Goal: Information Seeking & Learning: Learn about a topic

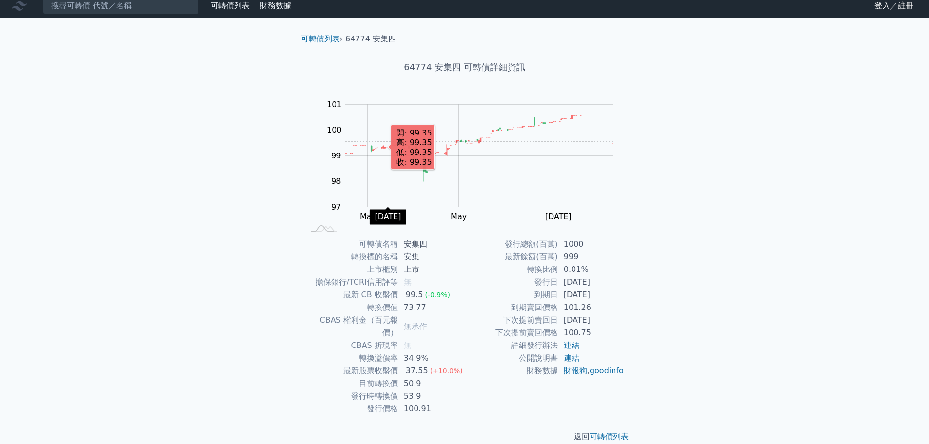
scroll to position [7, 0]
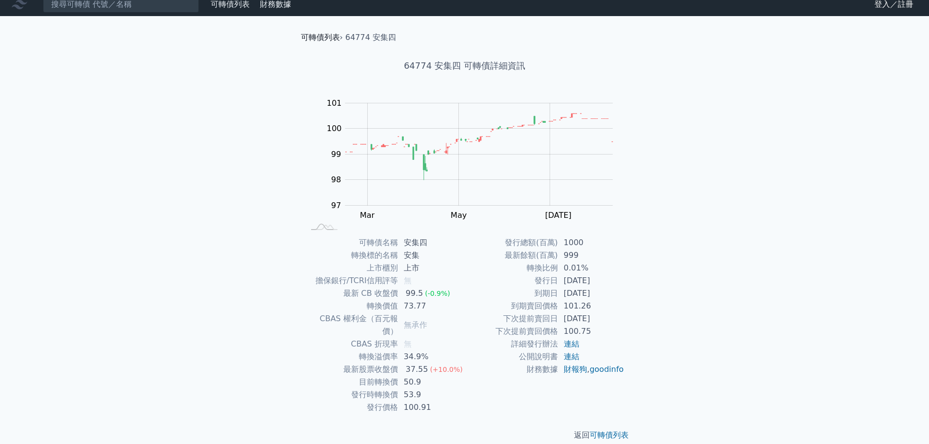
click at [323, 34] on link "可轉債列表" at bounding box center [320, 37] width 39 height 9
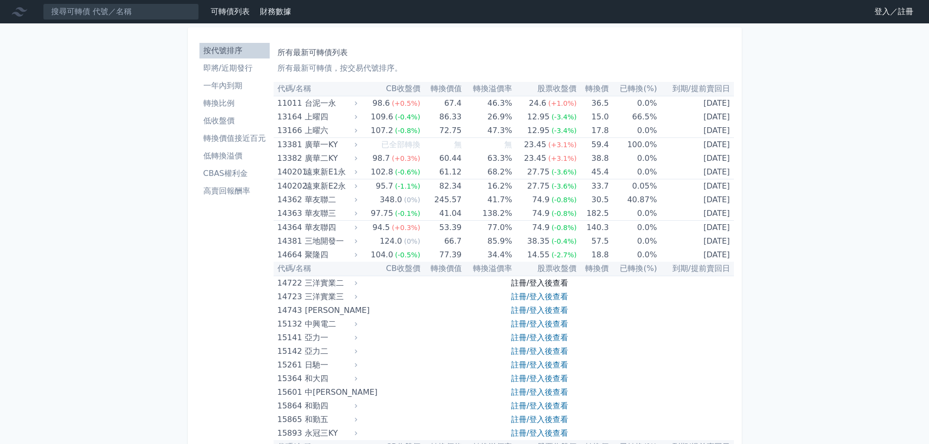
click at [550, 284] on link "註冊/登入後查看" at bounding box center [539, 282] width 57 height 9
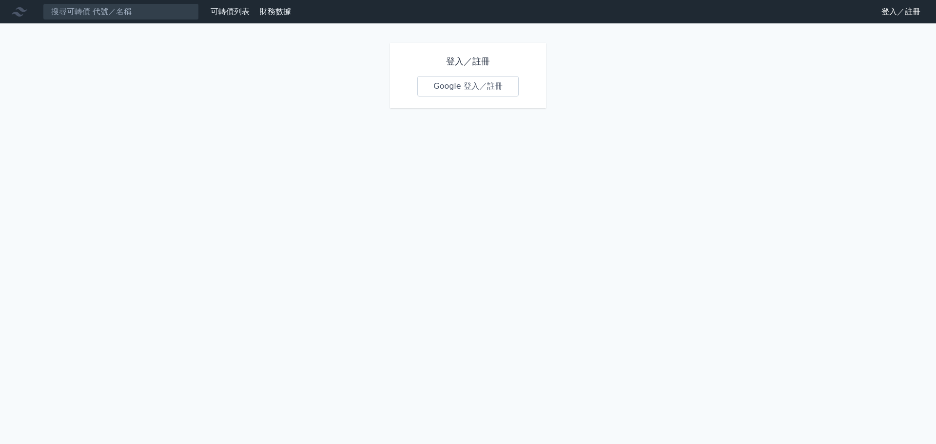
click at [462, 81] on link "Google 登入／註冊" at bounding box center [467, 86] width 101 height 20
